Goal: Check status: Check status

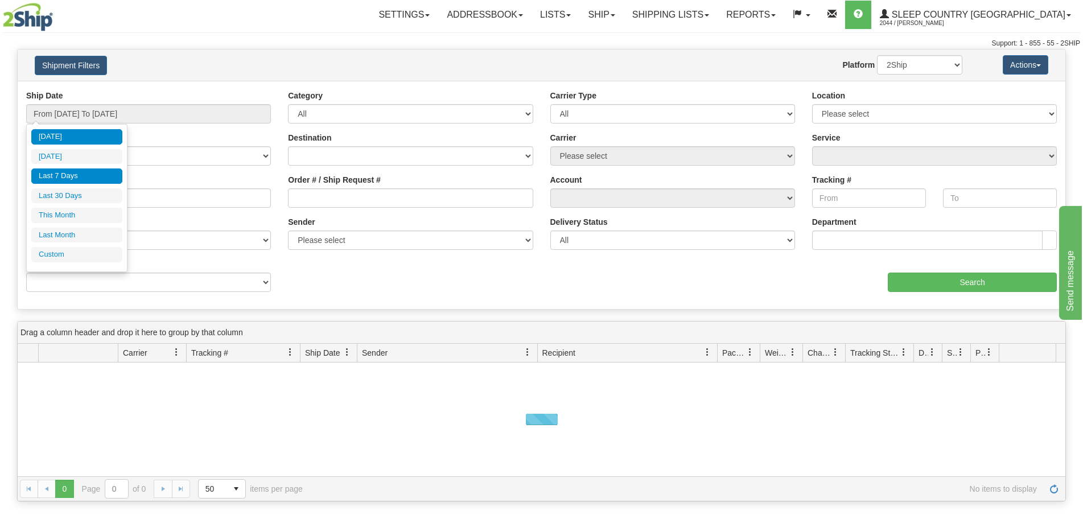
click at [89, 176] on li "Last 7 Days" at bounding box center [76, 175] width 91 height 15
type input "From [DATE] To [DATE]"
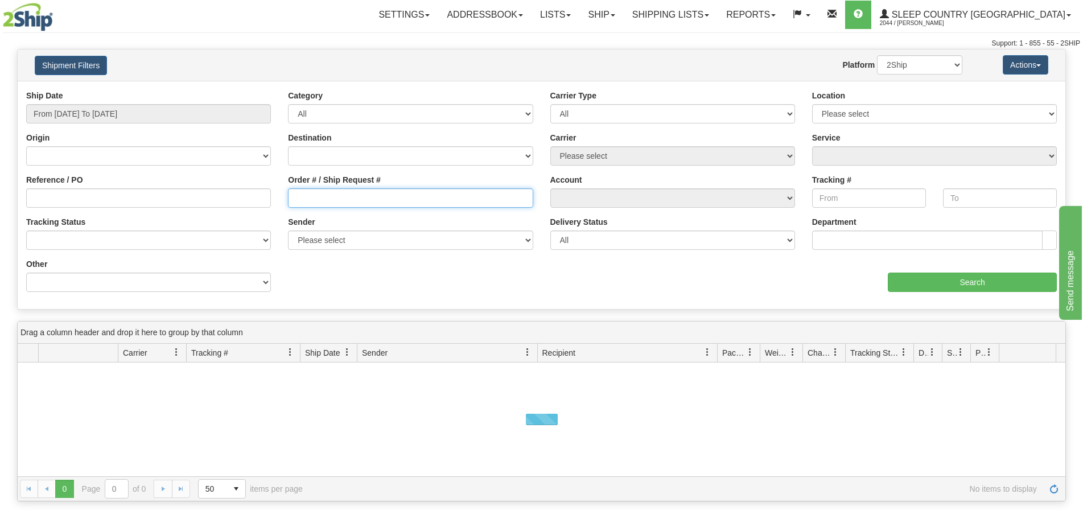
click at [345, 196] on input "Order # / Ship Request #" at bounding box center [410, 197] width 245 height 19
paste input "9007I085734"
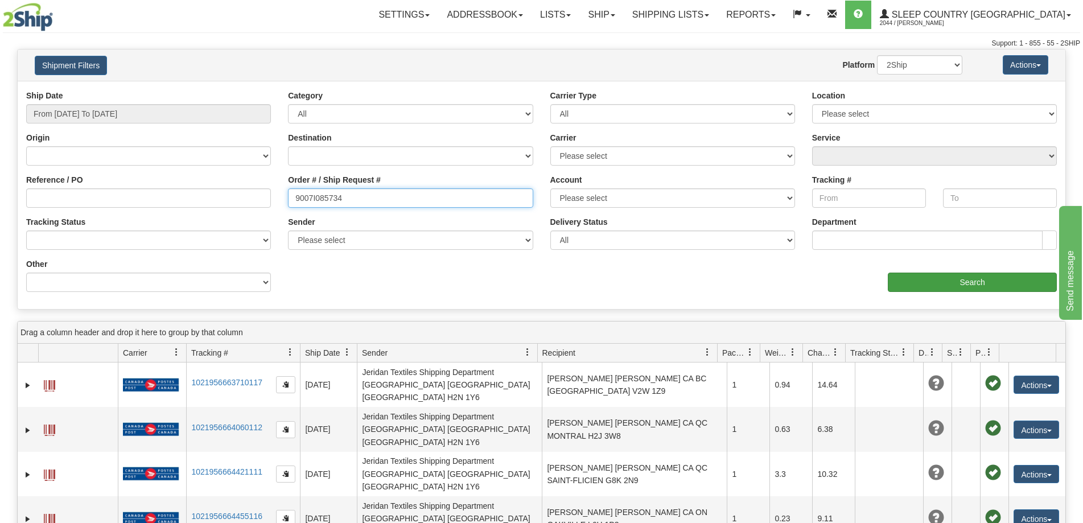
type input "9007I085734"
click at [903, 281] on input "Search" at bounding box center [972, 282] width 169 height 19
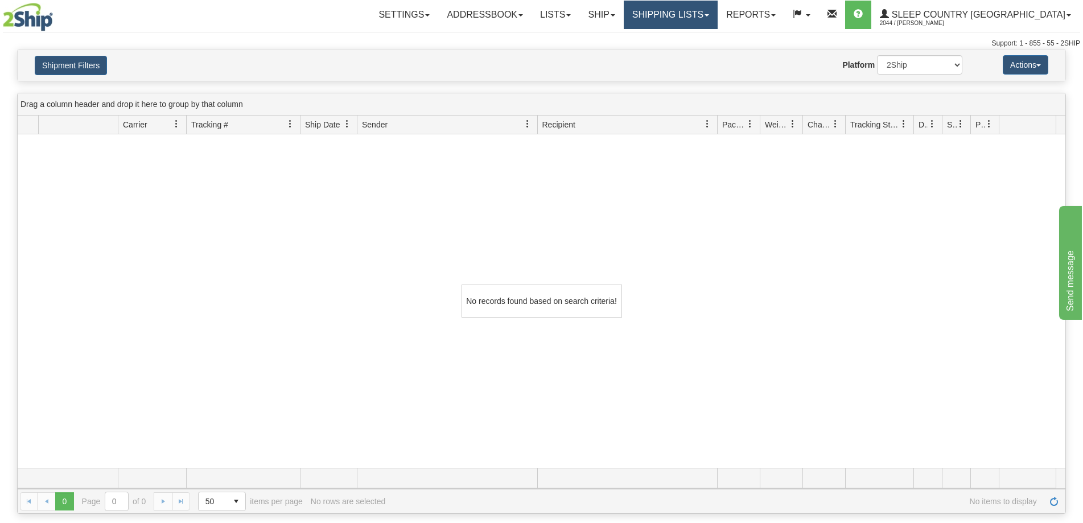
click at [717, 15] on link "Shipping lists" at bounding box center [671, 15] width 94 height 28
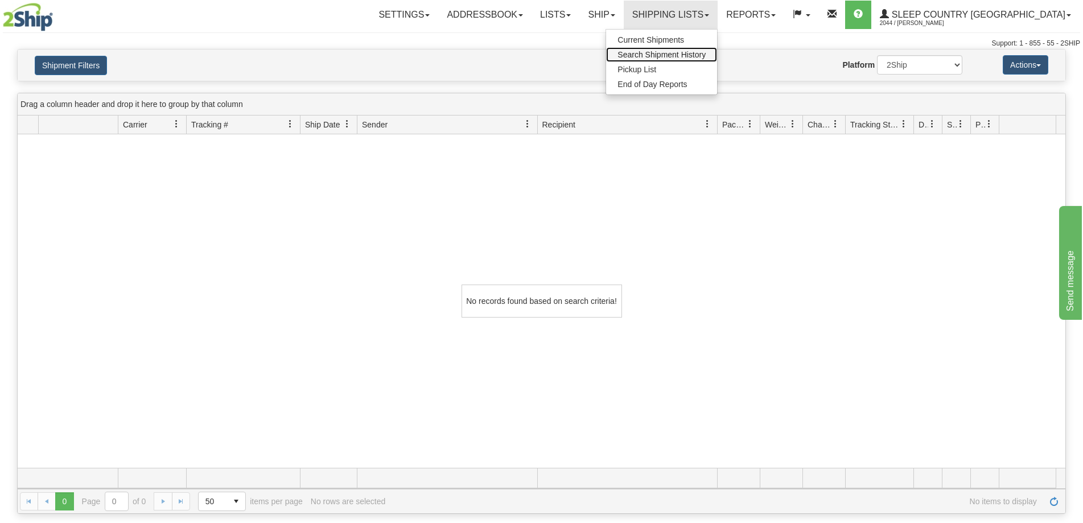
click at [705, 53] on span "Search Shipment History" at bounding box center [661, 54] width 88 height 9
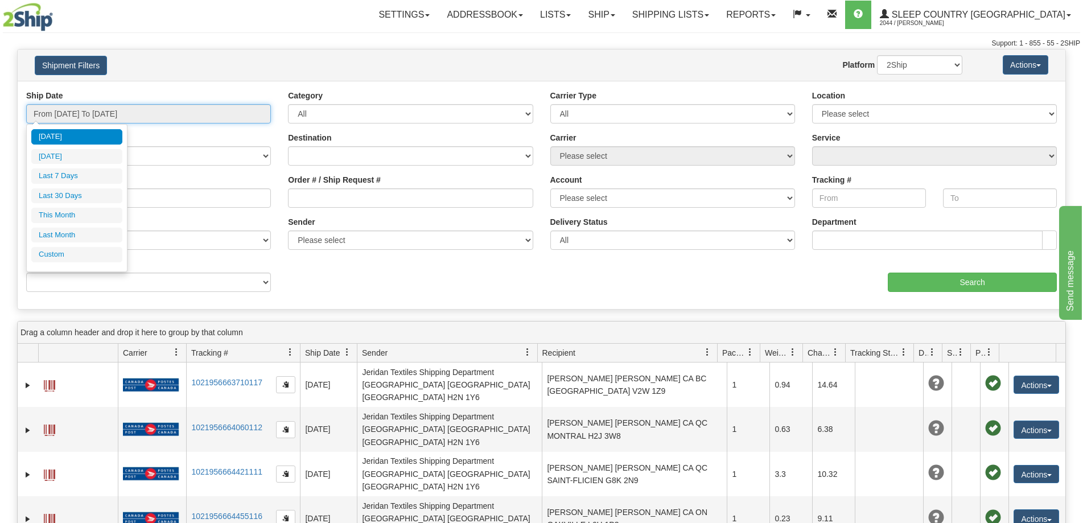
click at [131, 115] on input "From [DATE] To [DATE]" at bounding box center [148, 113] width 245 height 19
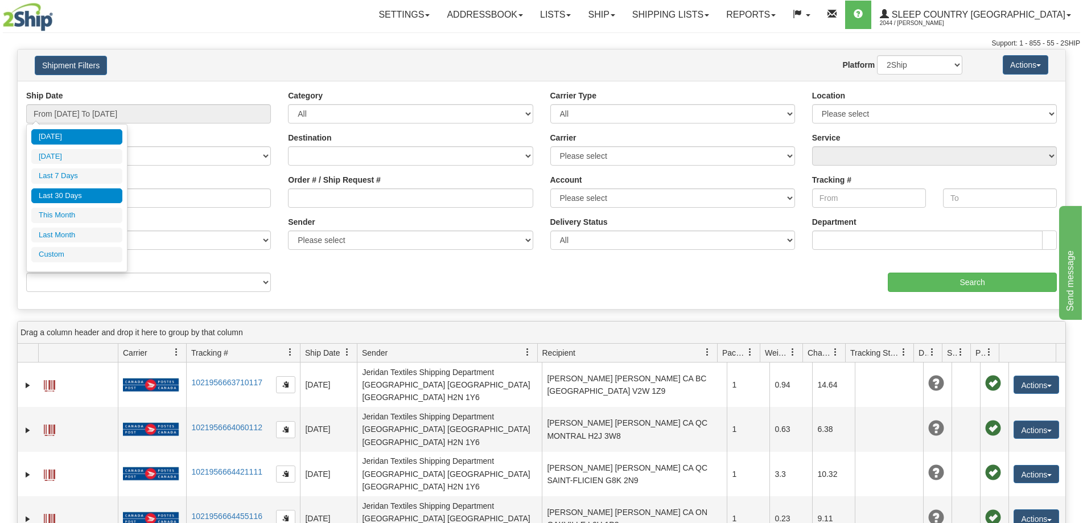
click at [75, 199] on li "Last 30 Days" at bounding box center [76, 195] width 91 height 15
type input "From [DATE] To [DATE]"
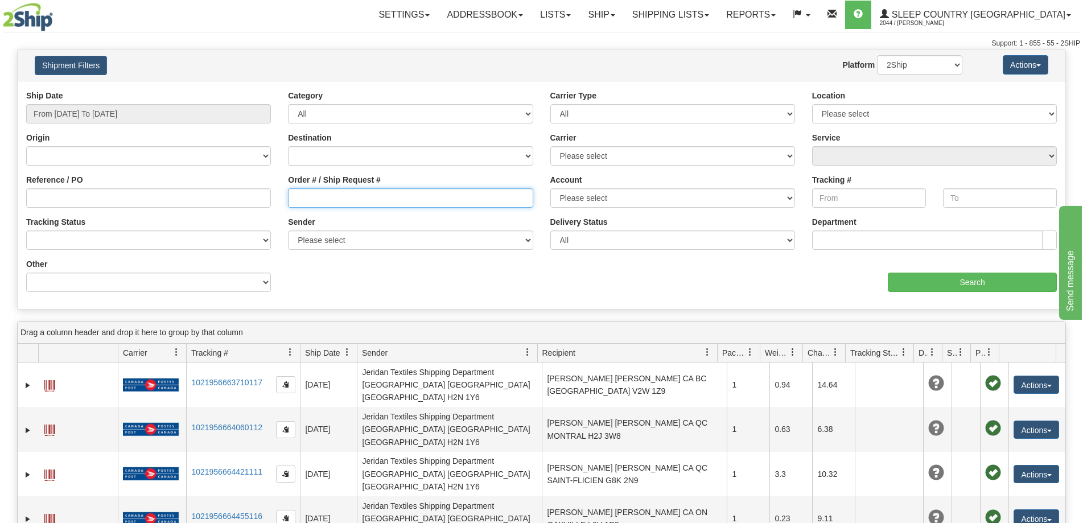
click at [312, 200] on input "Order # / Ship Request #" at bounding box center [410, 197] width 245 height 19
paste input "9007I085734"
type input "9007I085734"
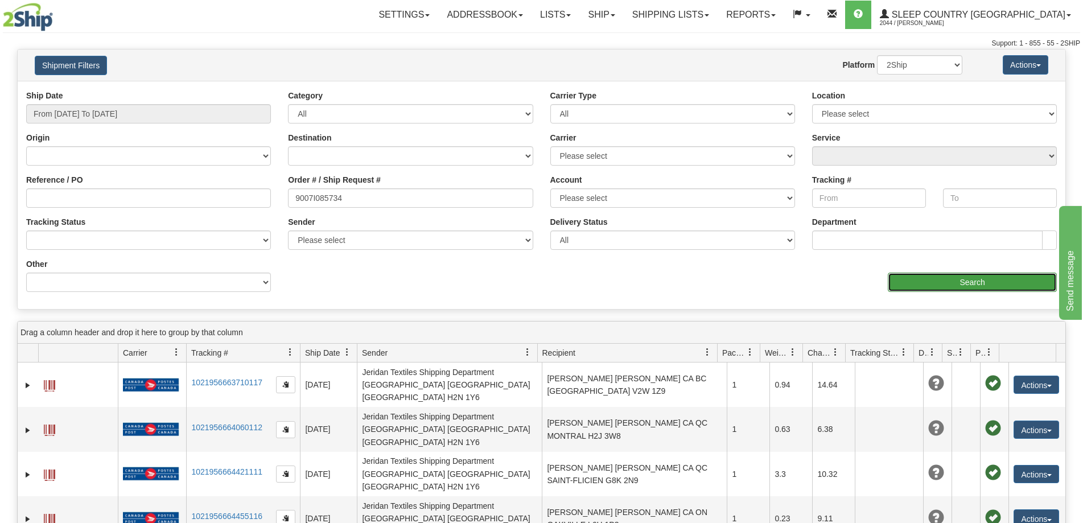
click at [955, 282] on input "Search" at bounding box center [972, 282] width 169 height 19
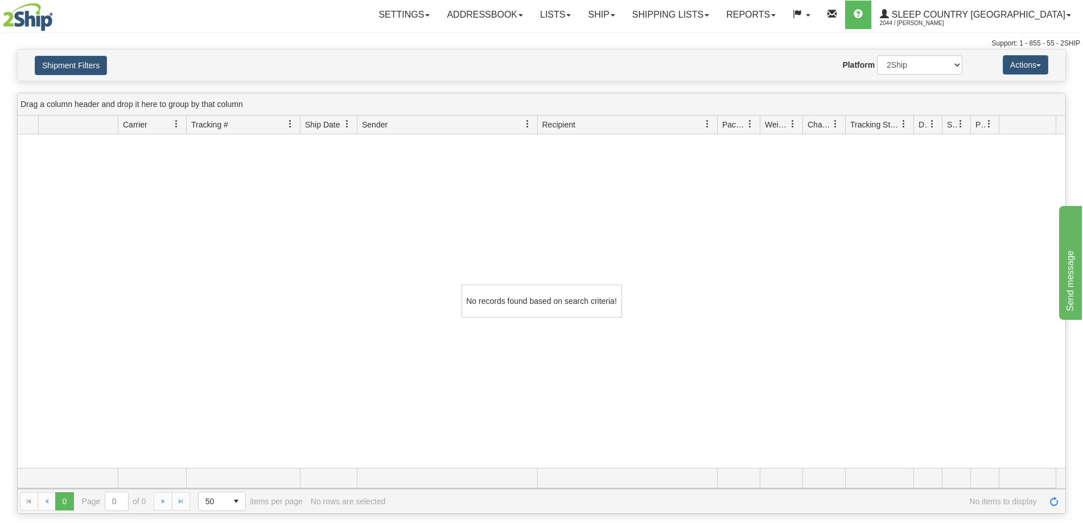
click at [496, 422] on div "No records found based on search criteria!" at bounding box center [541, 300] width 1047 height 333
